Goal: Use online tool/utility: Utilize a website feature to perform a specific function

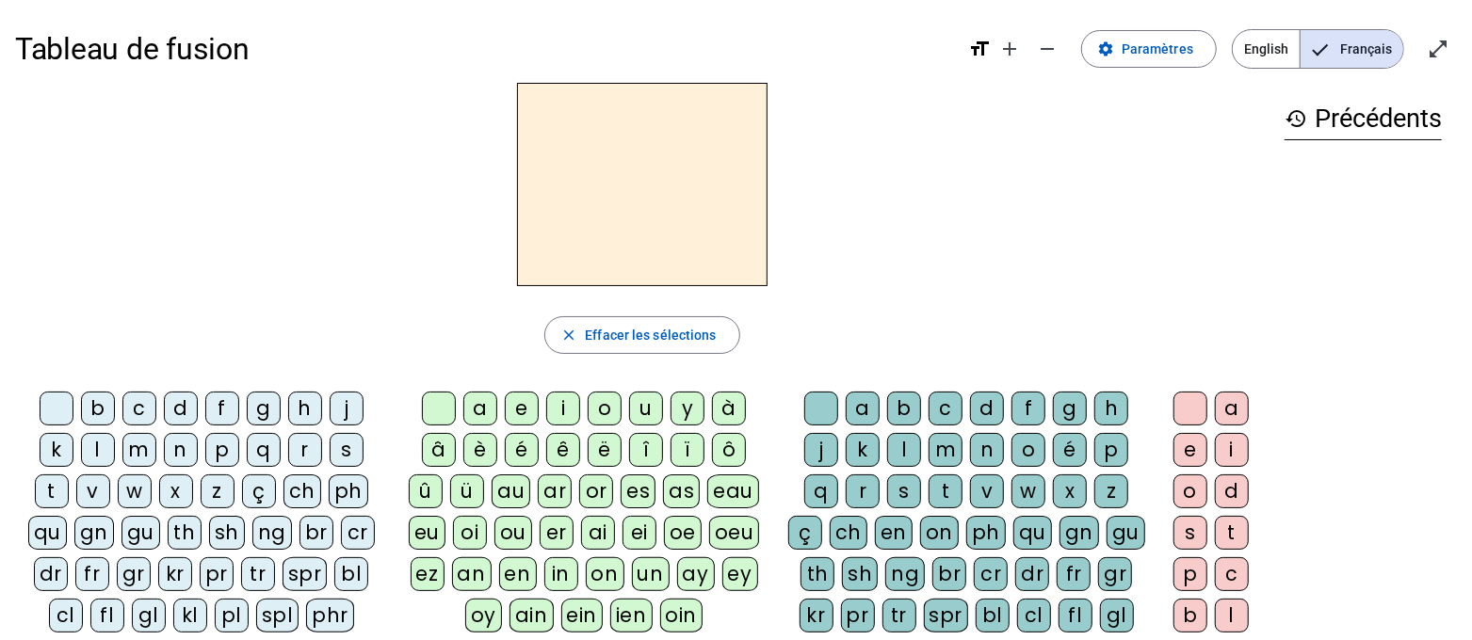
click at [180, 449] on div "n" at bounding box center [181, 450] width 34 height 34
click at [463, 415] on div "a" at bounding box center [480, 409] width 34 height 34
click at [49, 411] on div at bounding box center [57, 409] width 34 height 34
click at [1063, 490] on div "x" at bounding box center [1070, 492] width 34 height 34
click at [546, 423] on div "i" at bounding box center [563, 409] width 34 height 34
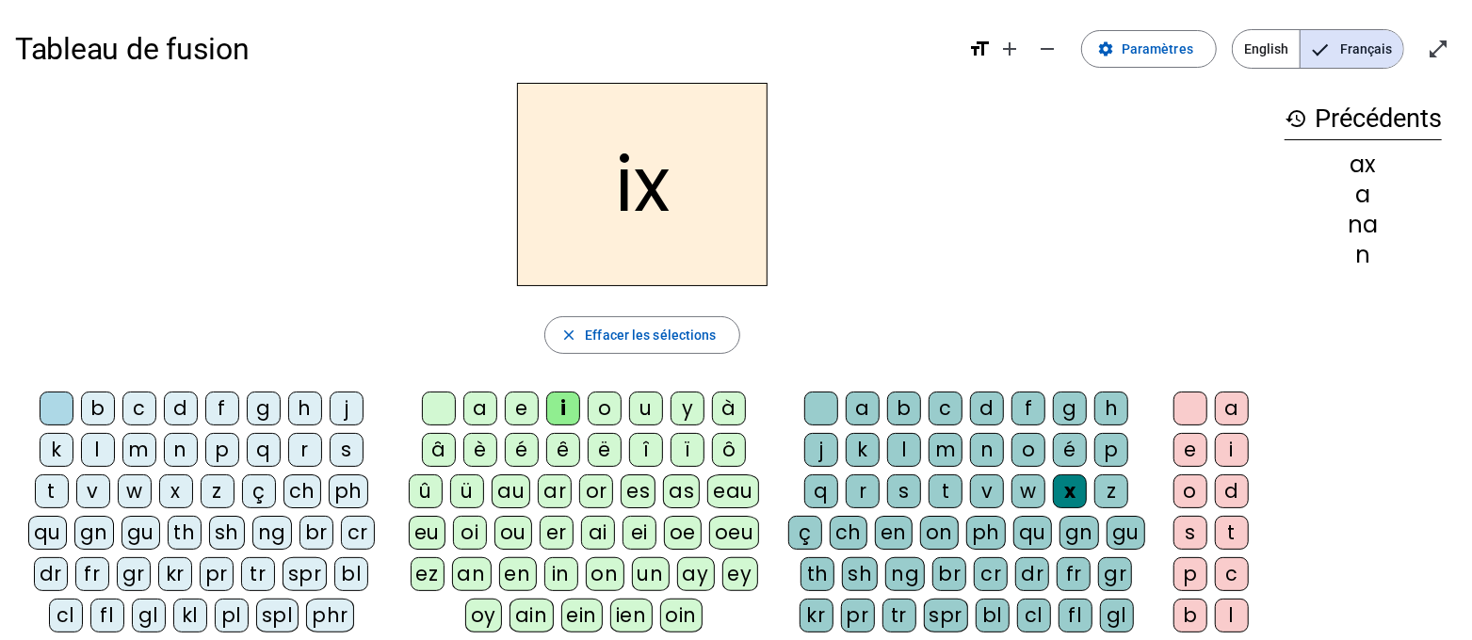
click at [629, 402] on div "u" at bounding box center [646, 409] width 34 height 34
click at [97, 416] on div "b" at bounding box center [98, 409] width 34 height 34
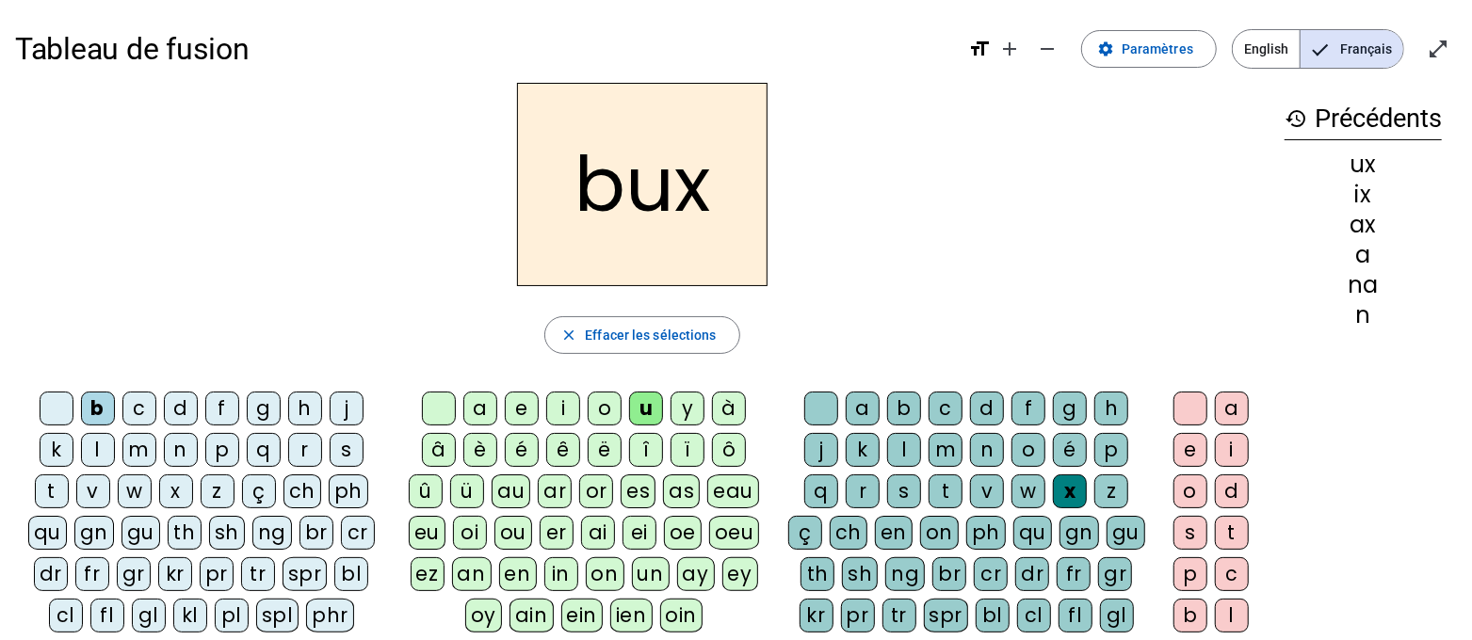
click at [229, 456] on div "p" at bounding box center [222, 450] width 34 height 34
click at [546, 413] on div "i" at bounding box center [563, 409] width 34 height 34
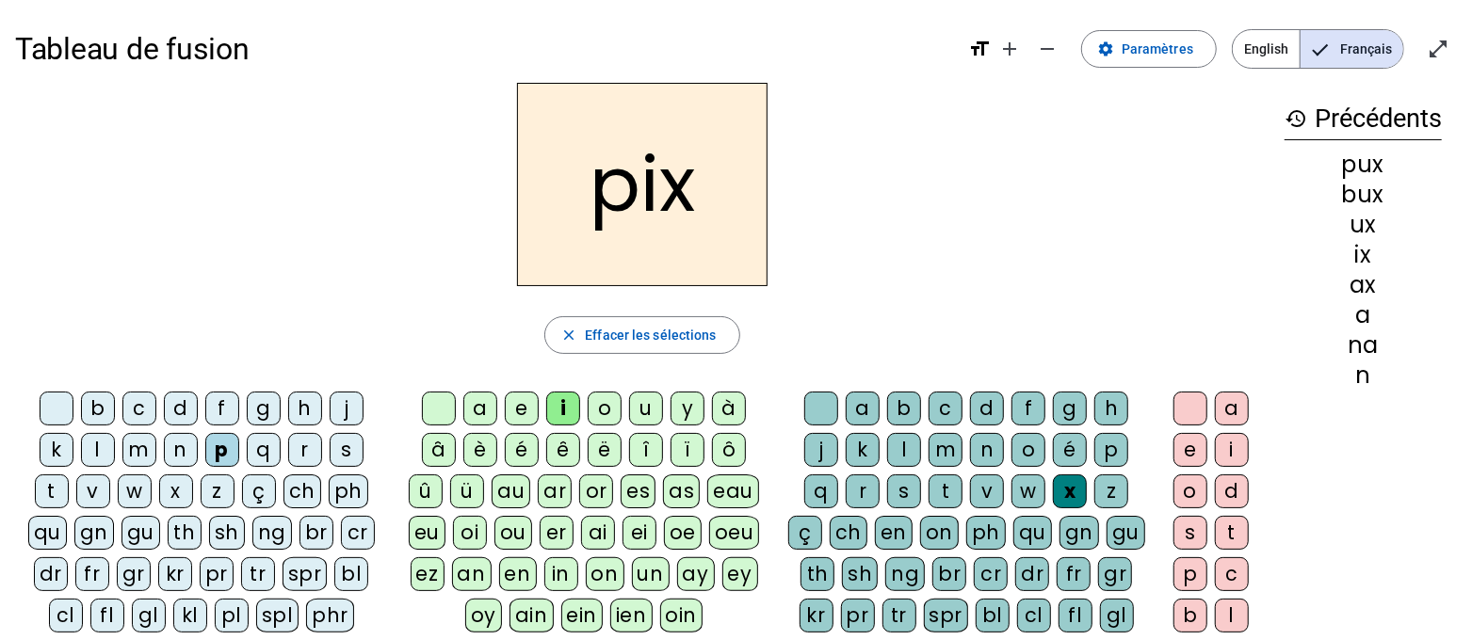
click at [226, 420] on div "f" at bounding box center [222, 409] width 34 height 34
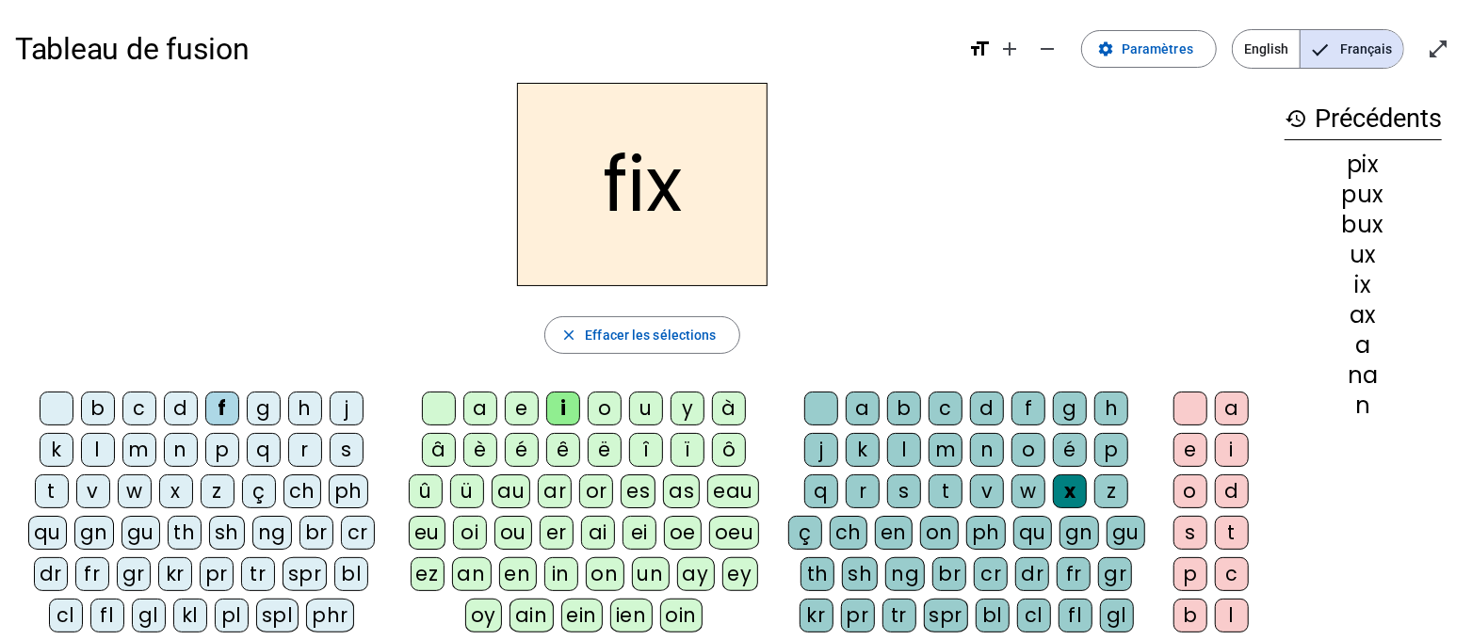
click at [54, 491] on div "t" at bounding box center [52, 492] width 34 height 34
click at [463, 410] on div "a" at bounding box center [480, 409] width 34 height 34
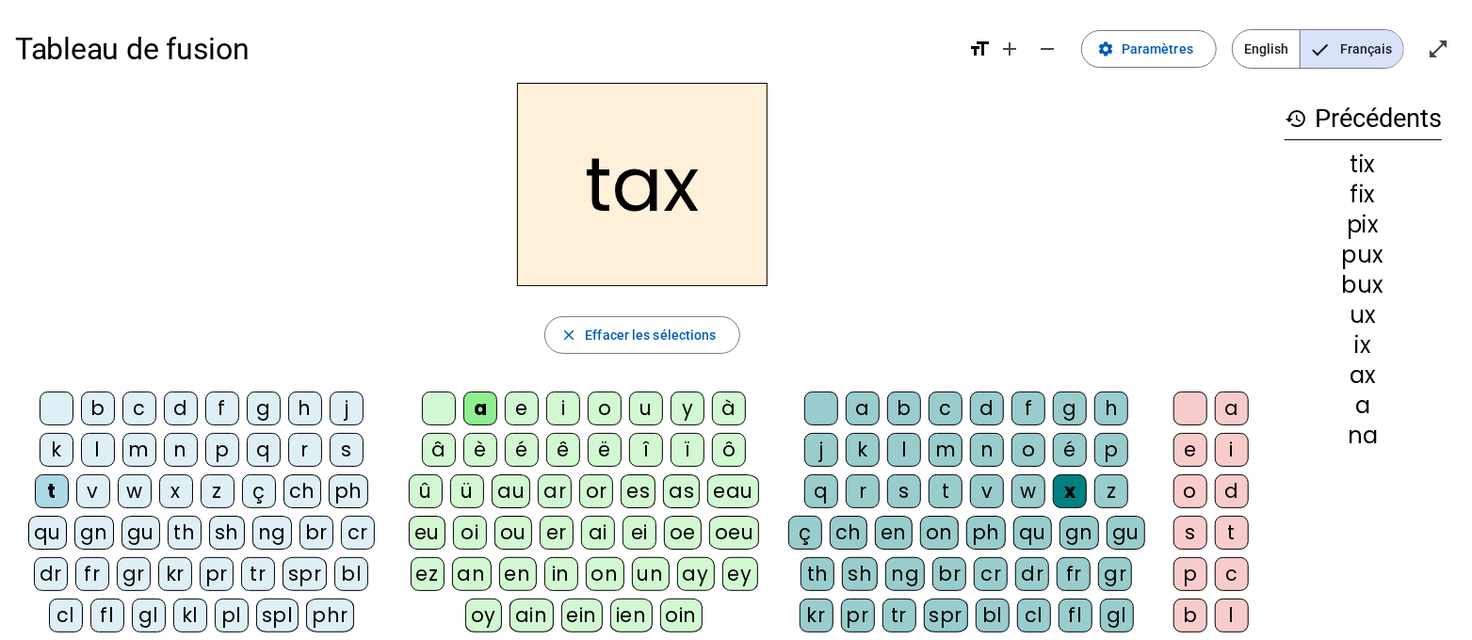
click at [1232, 455] on div "i" at bounding box center [1232, 450] width 34 height 34
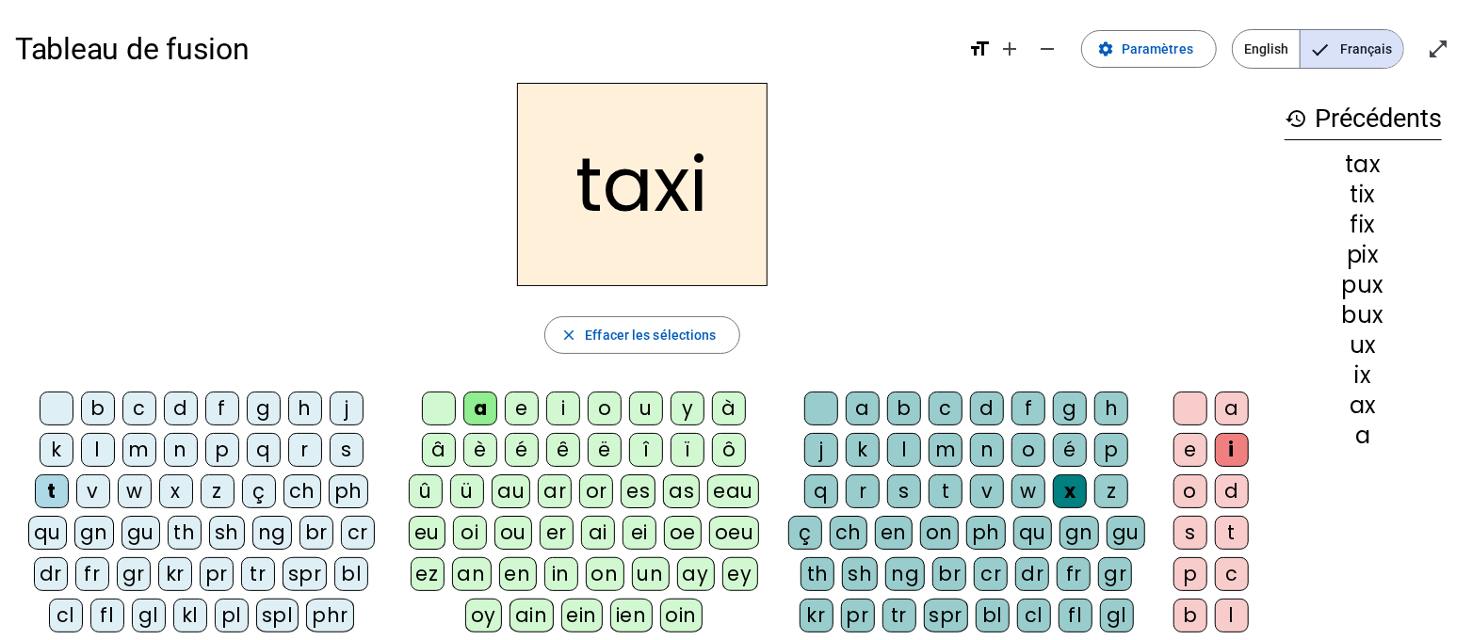
click at [1191, 487] on div "o" at bounding box center [1191, 492] width 34 height 34
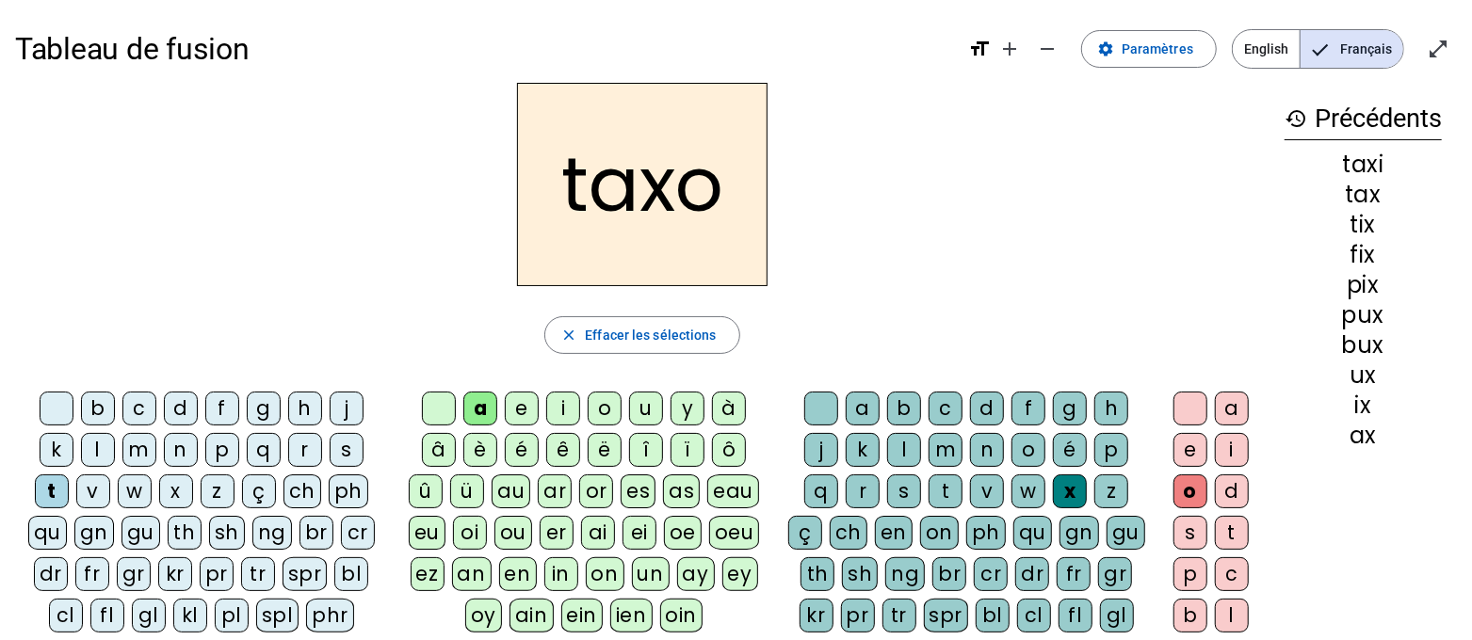
click at [131, 457] on div "m" at bounding box center [139, 450] width 34 height 34
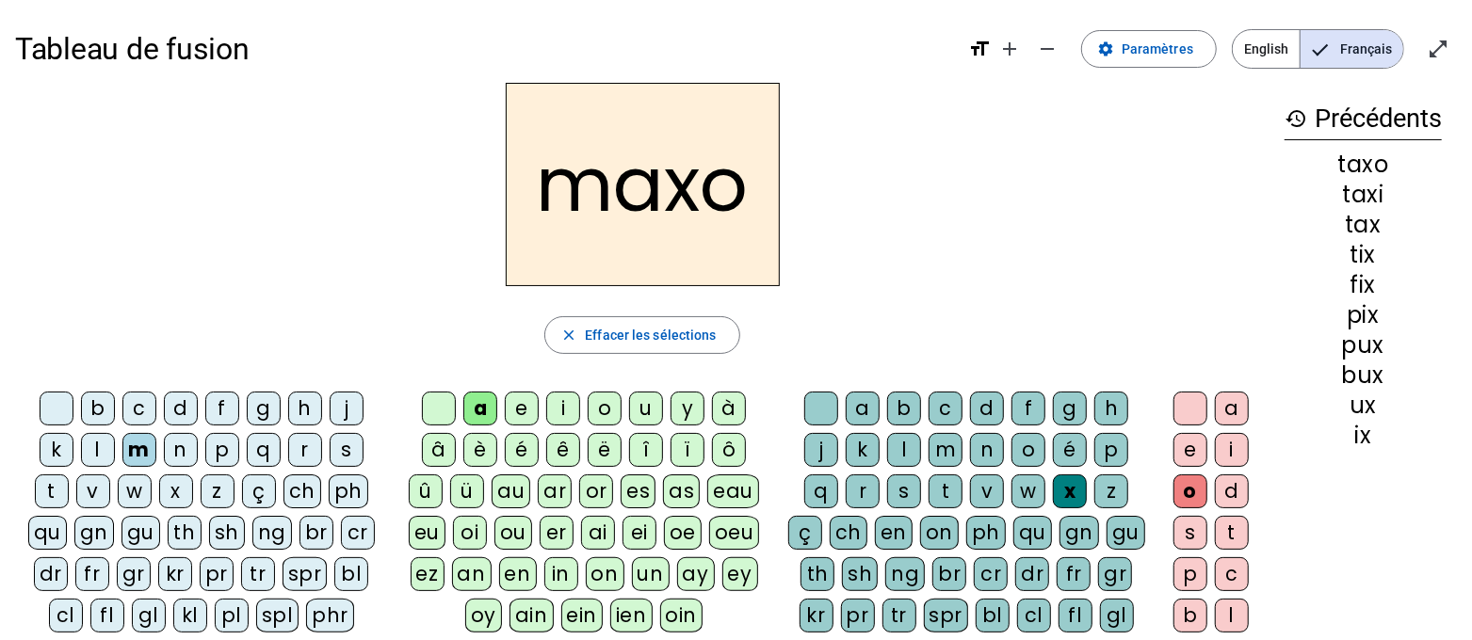
click at [551, 412] on div "i" at bounding box center [563, 409] width 34 height 34
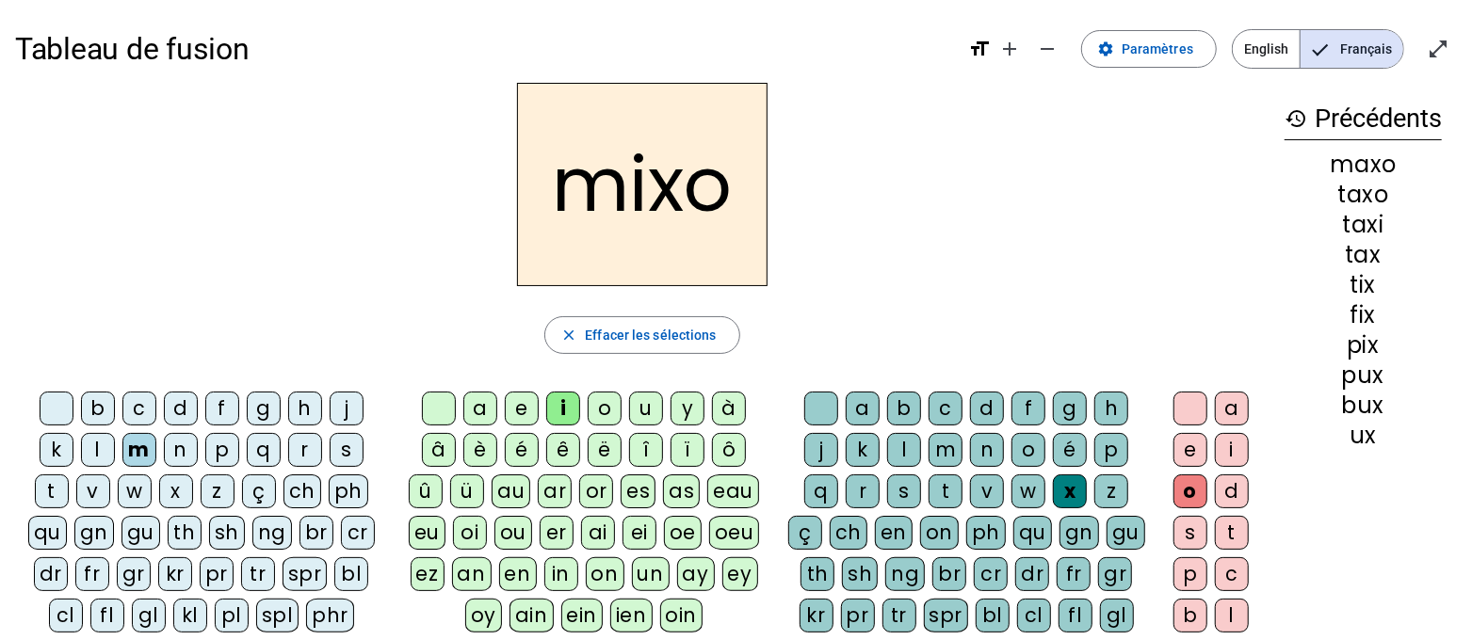
click at [629, 422] on div "u" at bounding box center [646, 409] width 34 height 34
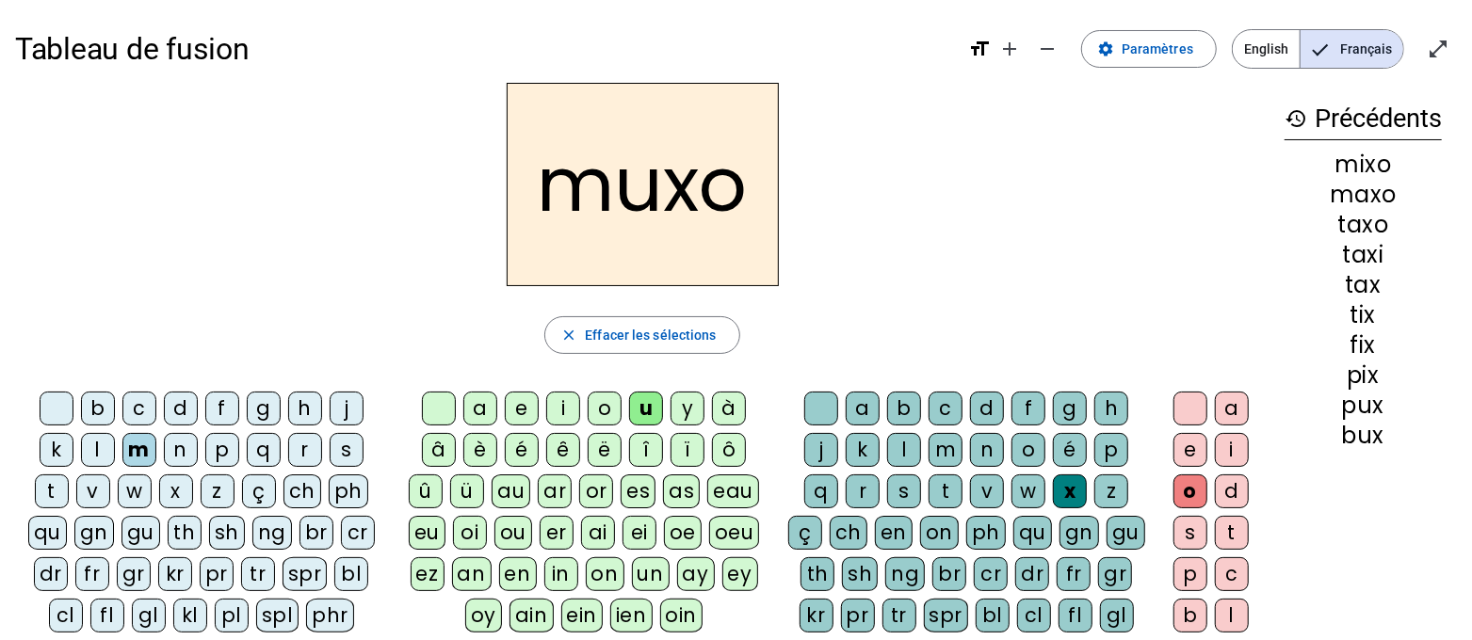
click at [217, 407] on div "f" at bounding box center [222, 409] width 34 height 34
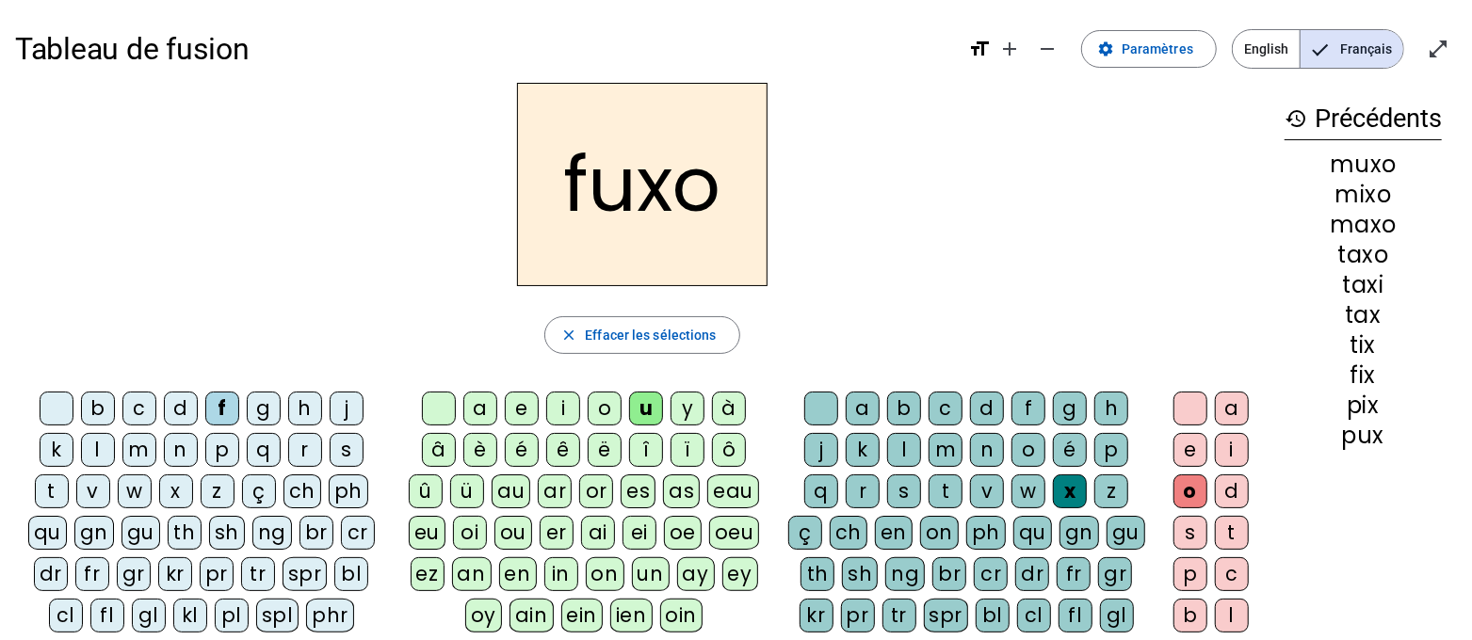
click at [588, 413] on div "o" at bounding box center [605, 409] width 34 height 34
click at [1237, 410] on div "a" at bounding box center [1232, 409] width 34 height 34
